Goal: Transaction & Acquisition: Obtain resource

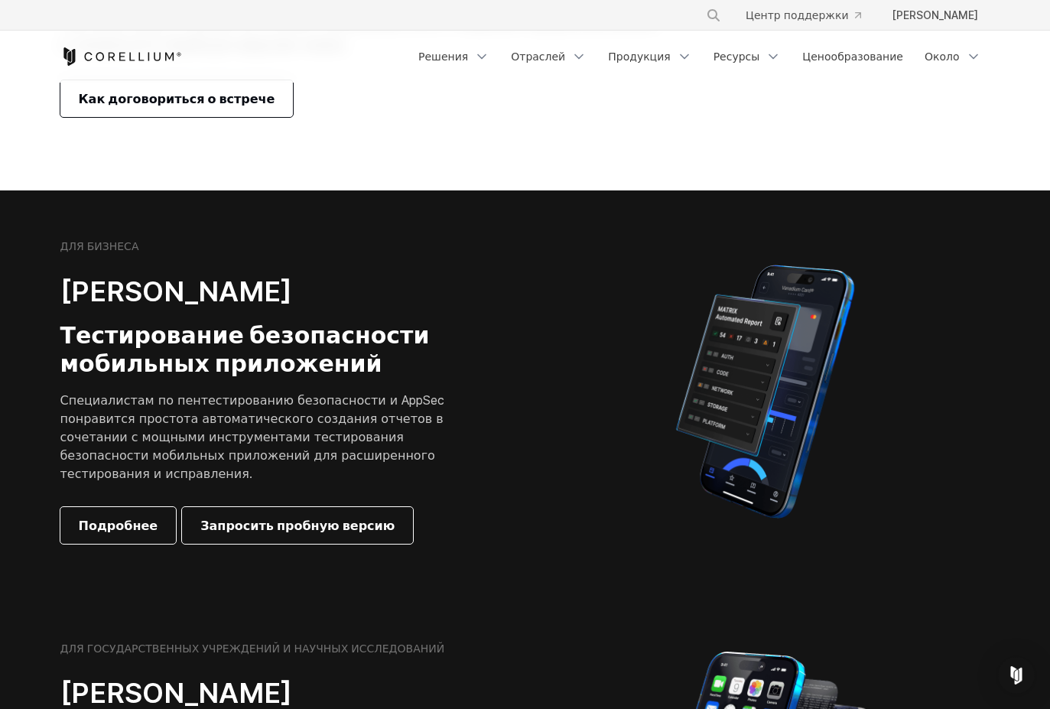
scroll to position [229, 0]
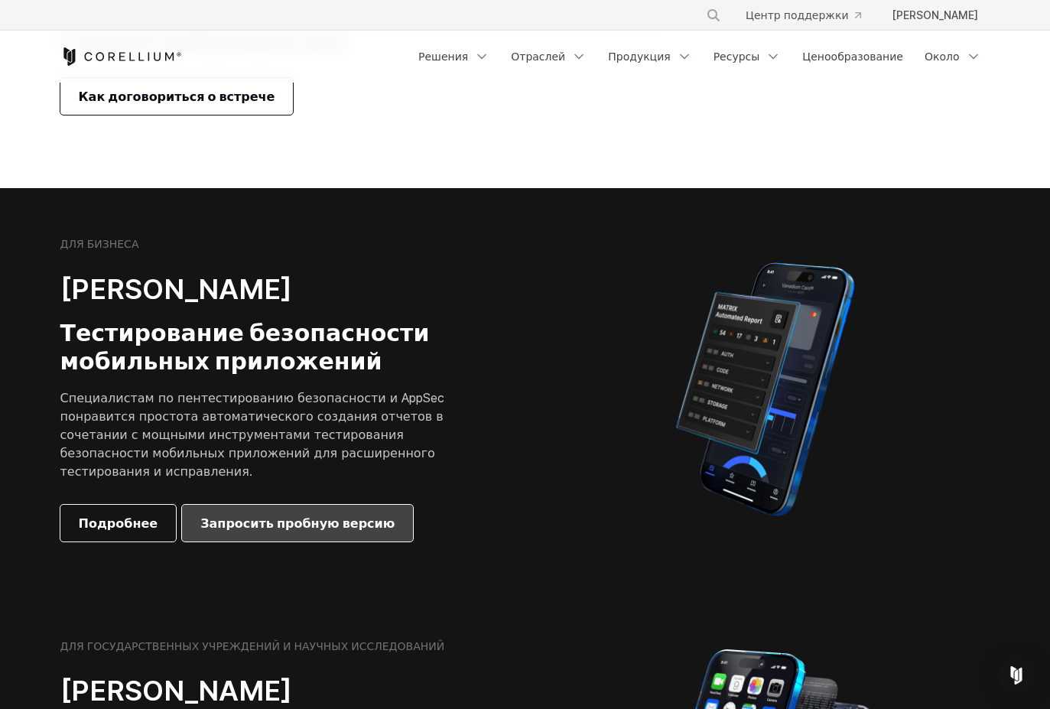
click at [296, 523] on span "Запросить пробную версию" at bounding box center [297, 523] width 194 height 18
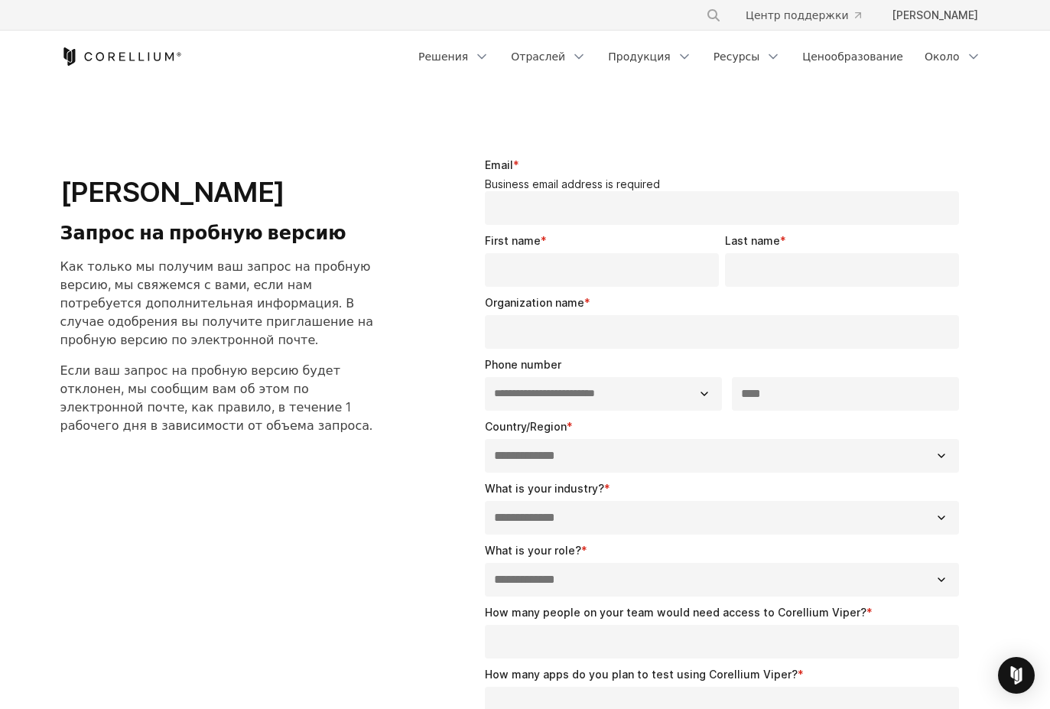
select select "**"
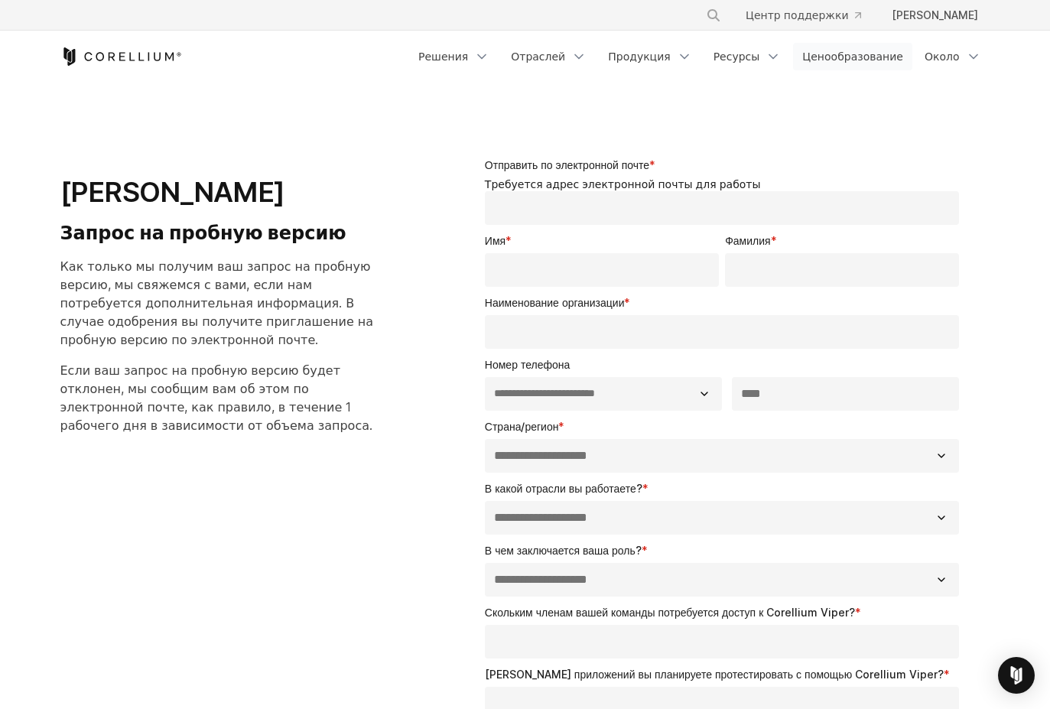
drag, startPoint x: 851, startPoint y: 67, endPoint x: 851, endPoint y: 55, distance: 12.2
click at [851, 67] on link "Ценообразование" at bounding box center [852, 57] width 119 height 28
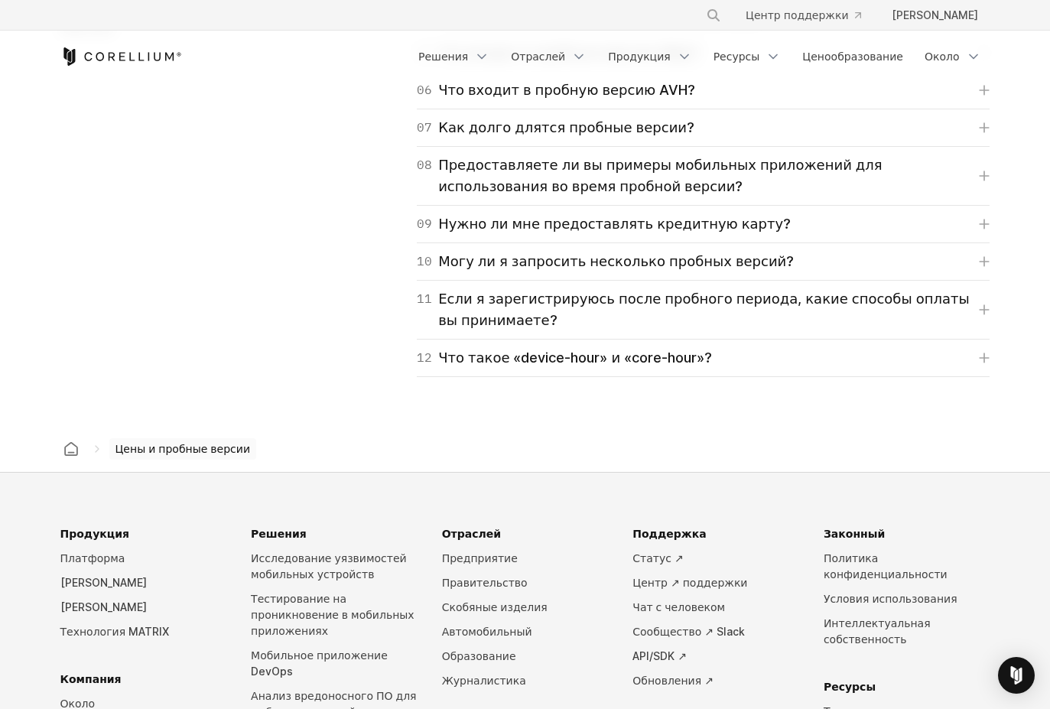
scroll to position [2600, 0]
